Goal: Task Accomplishment & Management: Complete application form

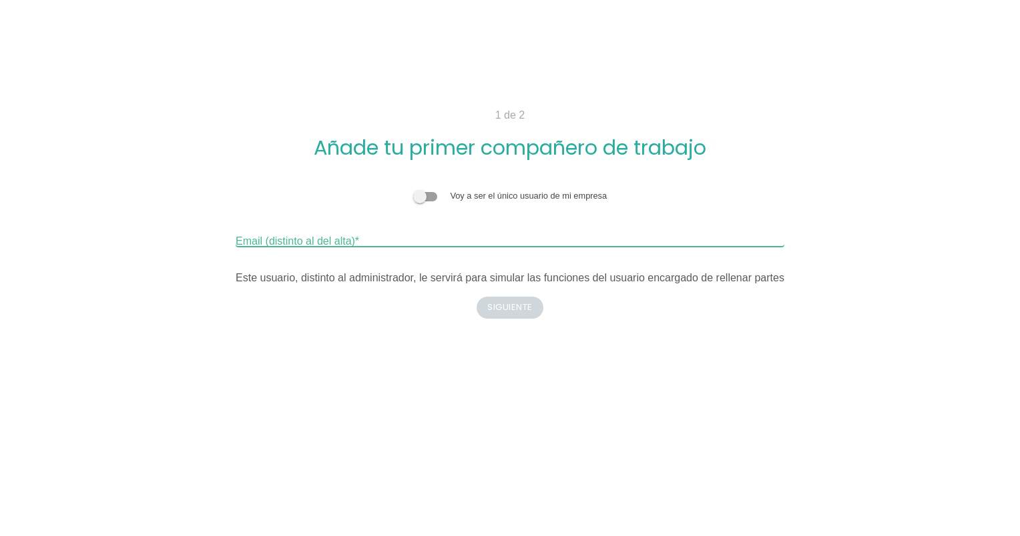
click at [355, 232] on input "Email (distinto al del alta)" at bounding box center [510, 236] width 548 height 21
click at [368, 138] on h2 "Añade tu primer compañero de trabajo" at bounding box center [510, 148] width 714 height 22
click at [428, 190] on div "Voy a ser el único usuario de mi empresa" at bounding box center [510, 196] width 548 height 13
click at [426, 193] on span at bounding box center [425, 196] width 24 height 9
click at [413, 190] on input "checkbox" at bounding box center [413, 190] width 0 height 0
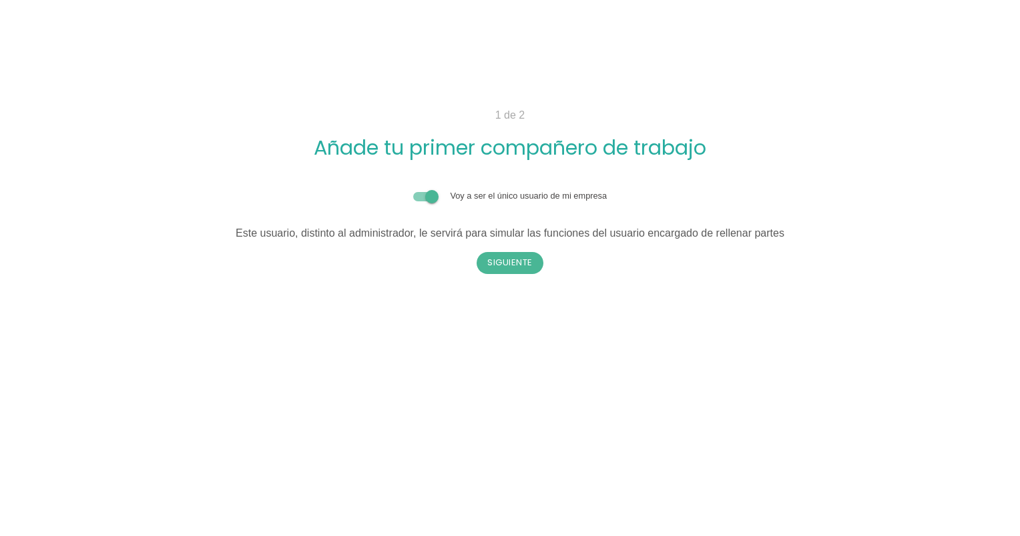
click at [426, 193] on span at bounding box center [425, 196] width 24 height 9
click at [413, 190] on input "checkbox" at bounding box center [413, 190] width 0 height 0
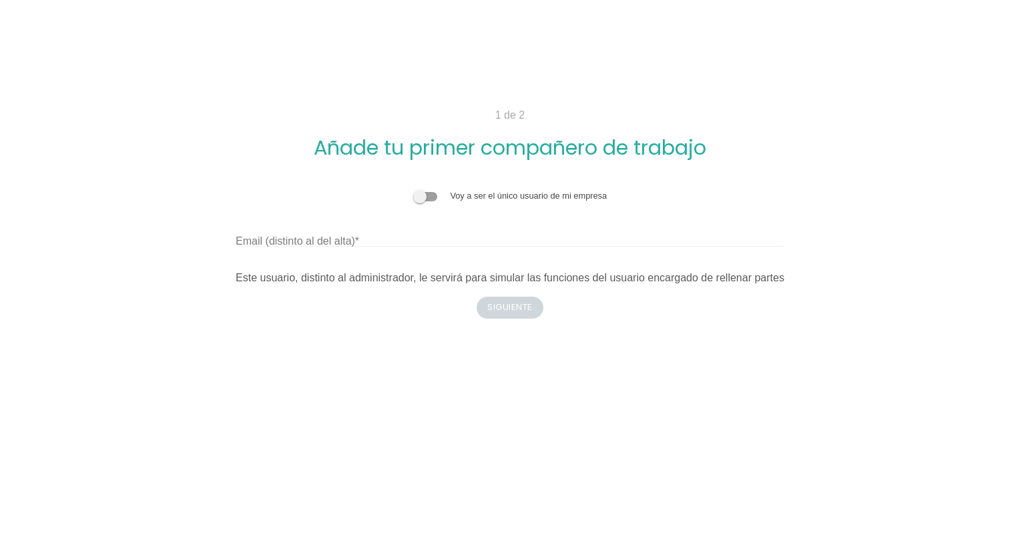
click at [358, 235] on label "Email (distinto al del alta)" at bounding box center [297, 242] width 123 height 16
click at [358, 235] on input "Email (distinto al del alta)" at bounding box center [510, 236] width 548 height 21
click at [470, 236] on input "Email (distinto al del alta)" at bounding box center [510, 236] width 548 height 21
click at [432, 200] on span at bounding box center [425, 196] width 24 height 9
click at [413, 190] on input "checkbox" at bounding box center [413, 190] width 0 height 0
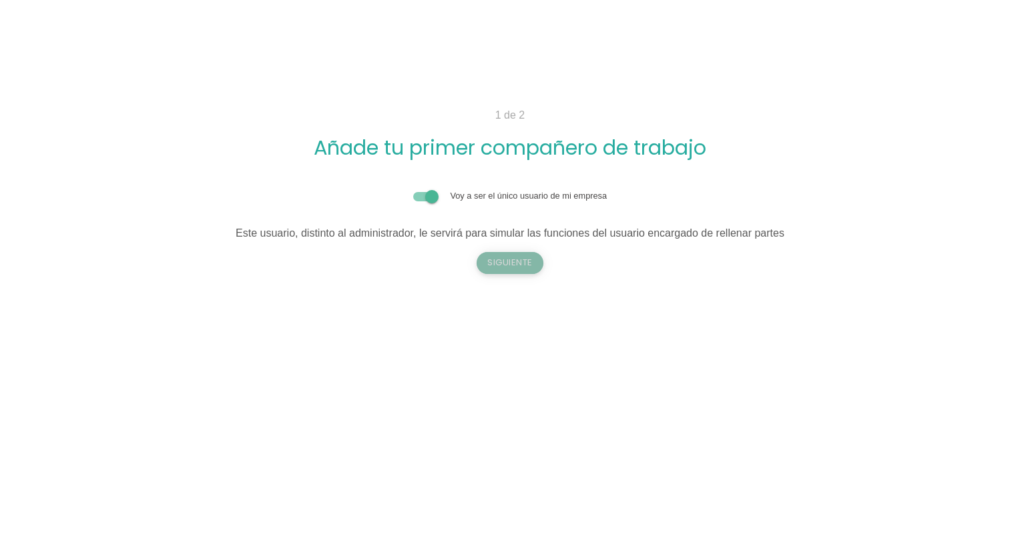
click at [523, 266] on button "Siguiente" at bounding box center [509, 262] width 67 height 21
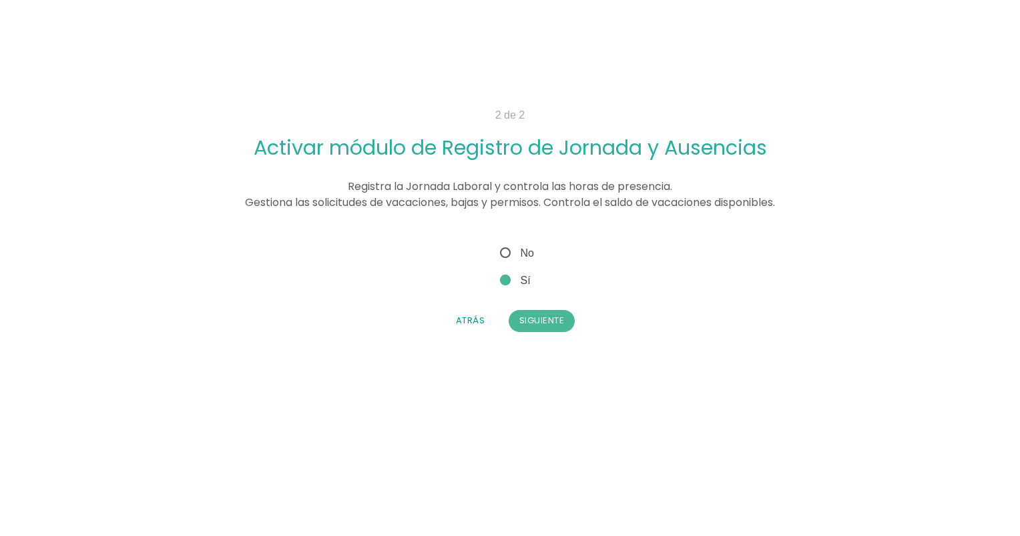
click at [507, 277] on span "Sí" at bounding box center [513, 280] width 33 height 17
click at [506, 277] on input "Sí" at bounding box center [501, 276] width 9 height 9
click at [527, 318] on button "Siguiente" at bounding box center [541, 320] width 67 height 21
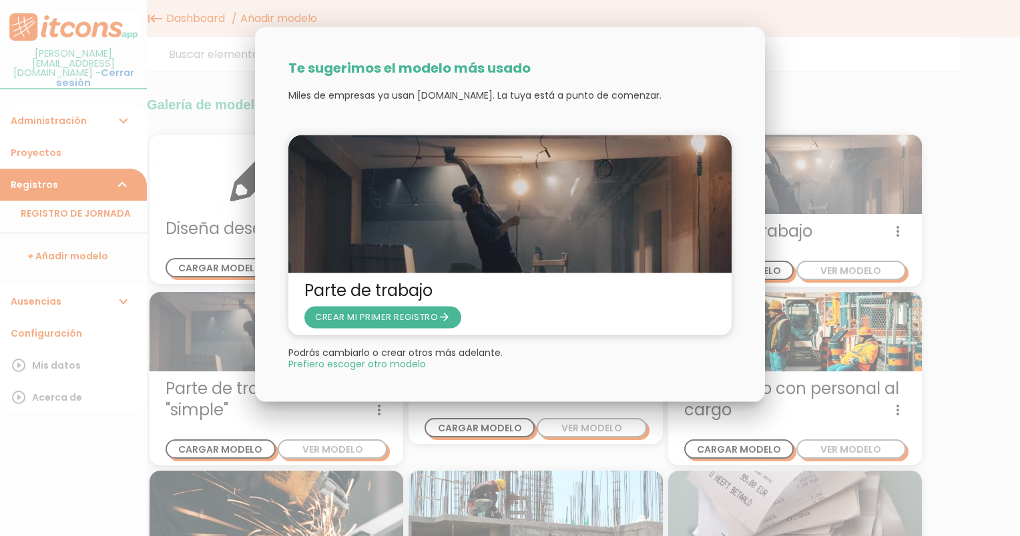
click at [842, 50] on div at bounding box center [510, 201] width 1020 height 671
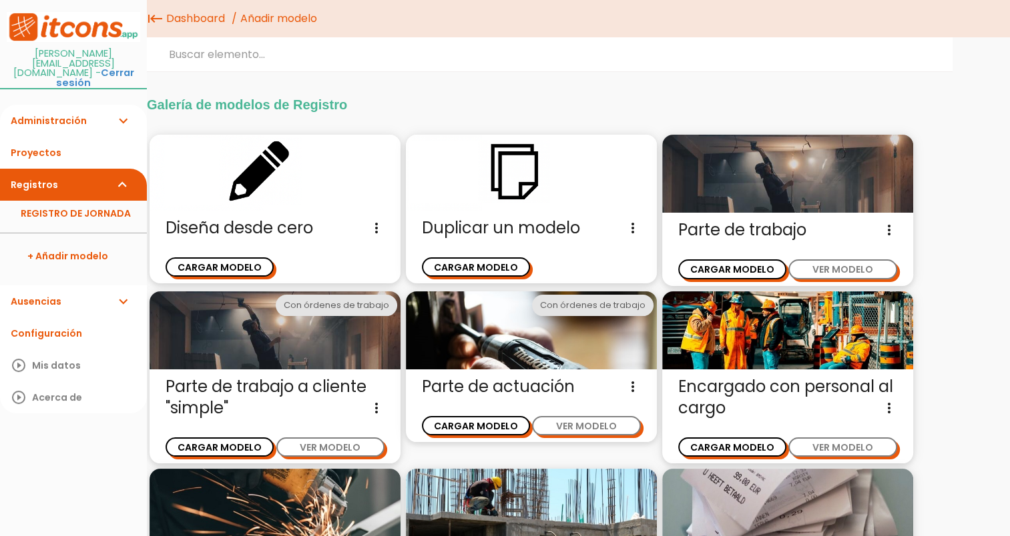
click at [61, 286] on link "Ausencias expand_more" at bounding box center [73, 302] width 147 height 32
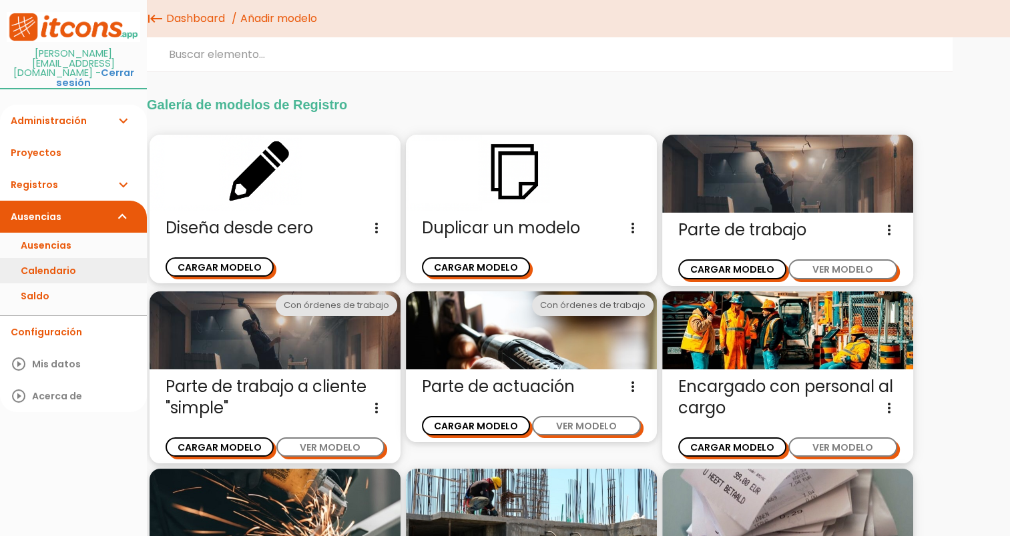
click at [61, 260] on link "Calendario" at bounding box center [73, 270] width 147 height 25
